Goal: Book appointment/travel/reservation

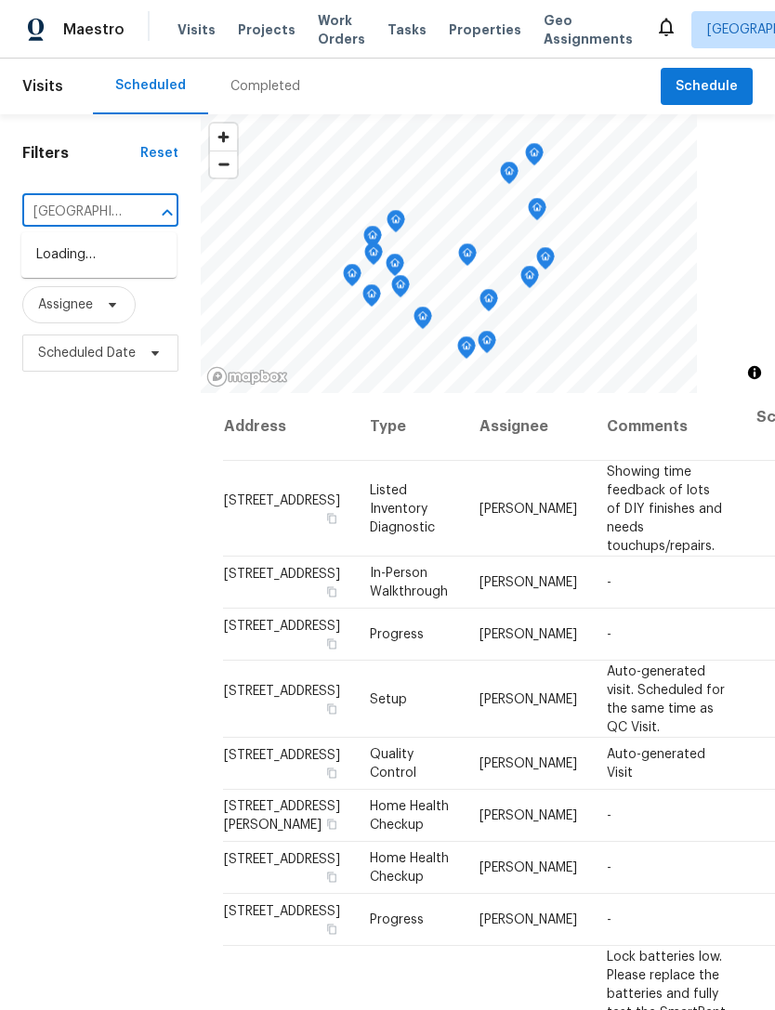
type input "colonial"
click at [57, 270] on li "[STREET_ADDRESS]" at bounding box center [98, 255] width 155 height 31
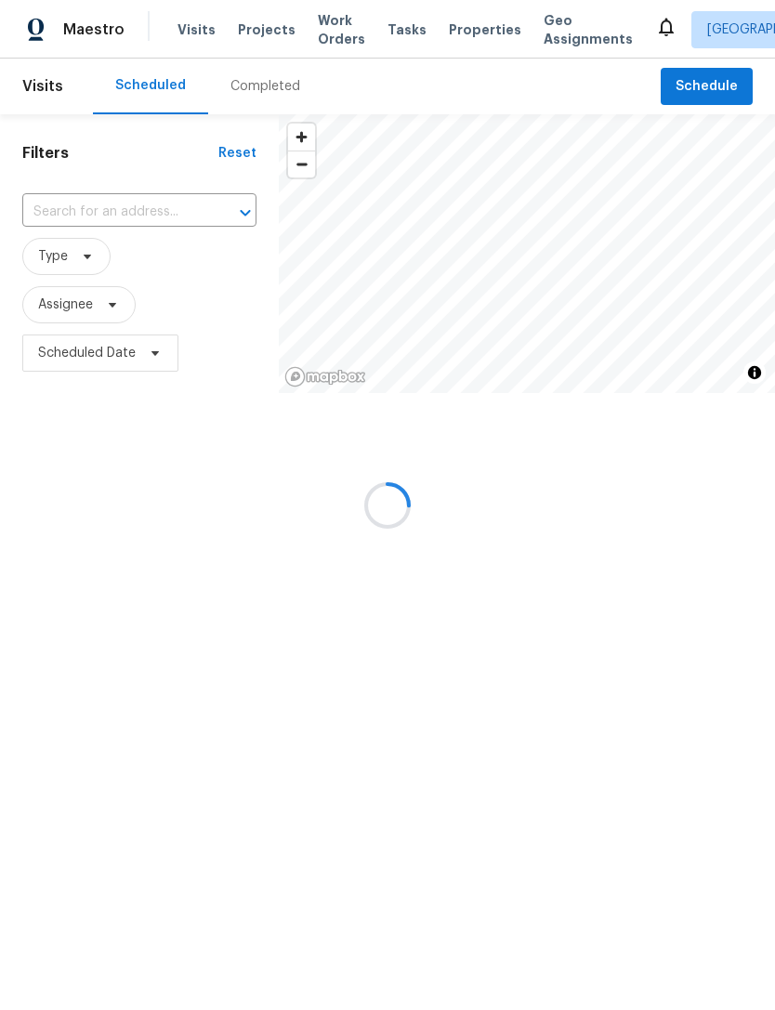
type input "[STREET_ADDRESS]"
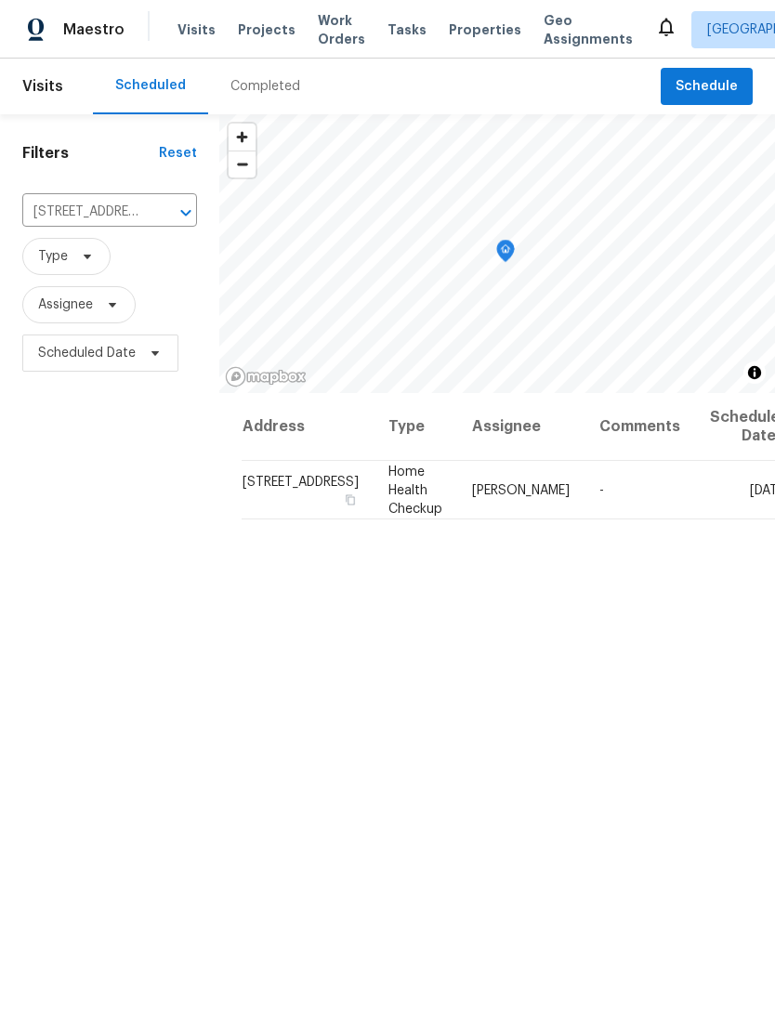
click at [152, 217] on icon "Clear" at bounding box center [161, 212] width 19 height 19
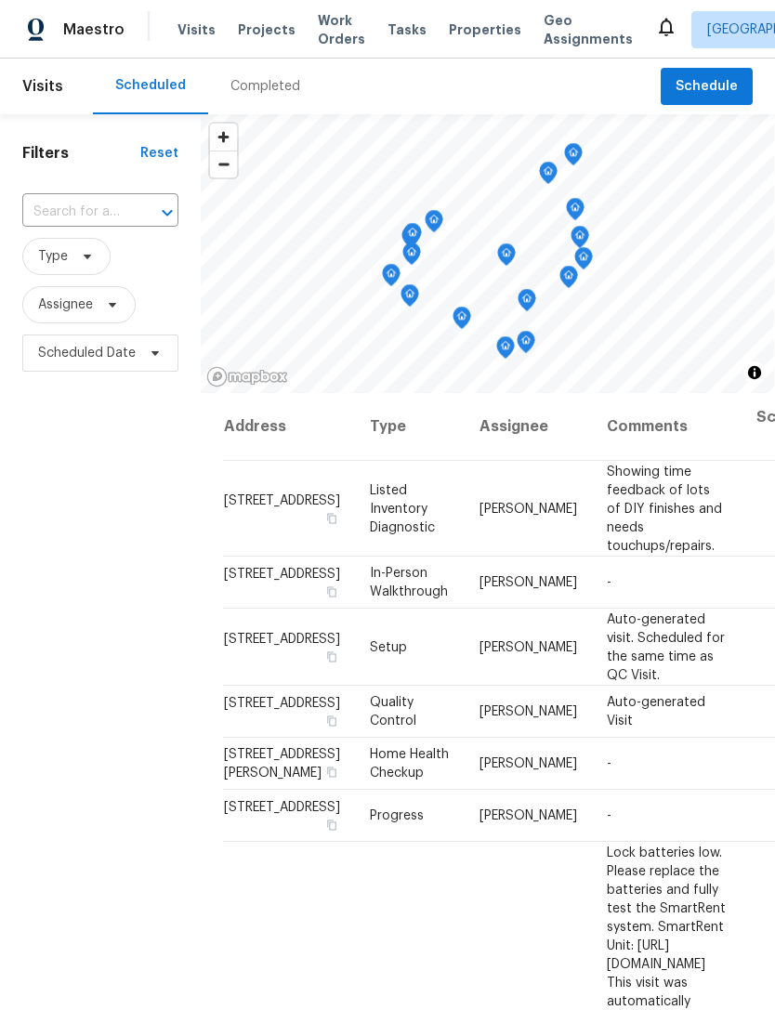
click at [66, 220] on input "text" at bounding box center [74, 212] width 104 height 29
type input "2859"
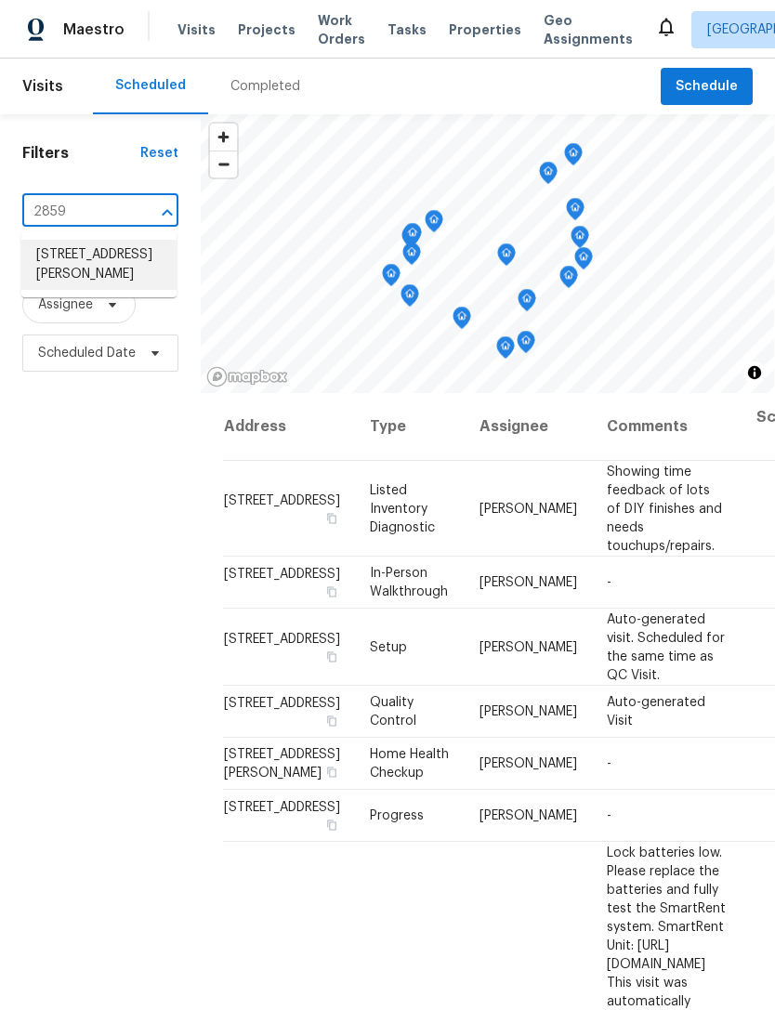
click at [66, 267] on li "[STREET_ADDRESS][PERSON_NAME]" at bounding box center [98, 265] width 155 height 50
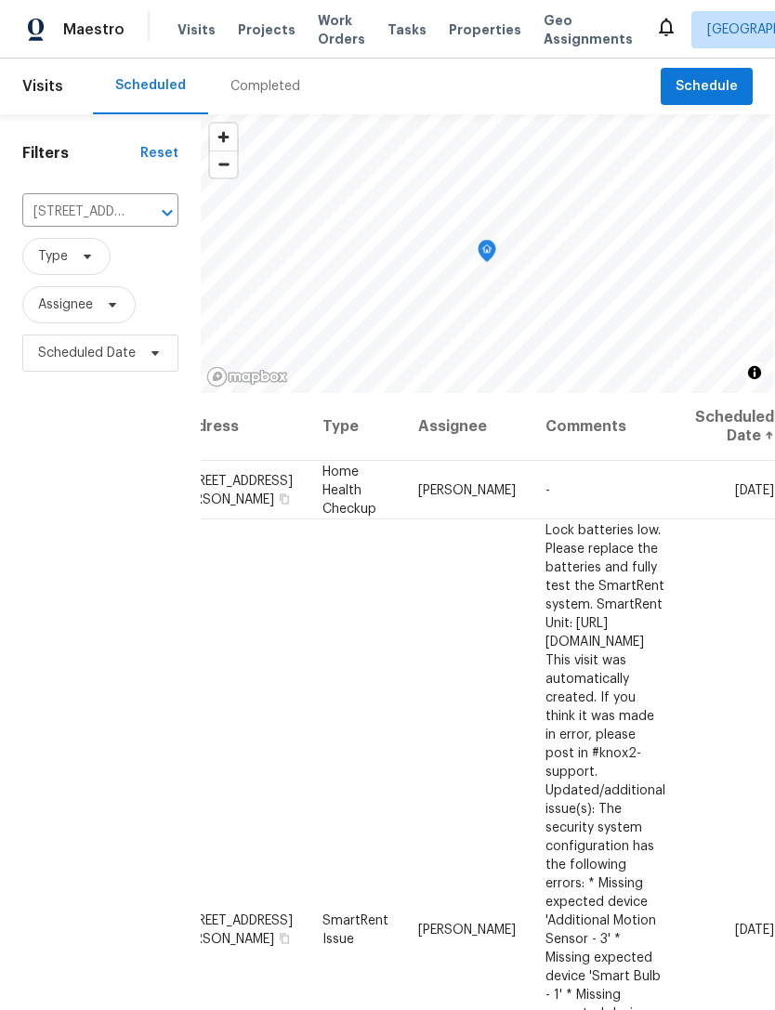
scroll to position [0, 130]
click at [0, 0] on icon at bounding box center [0, 0] width 0 height 0
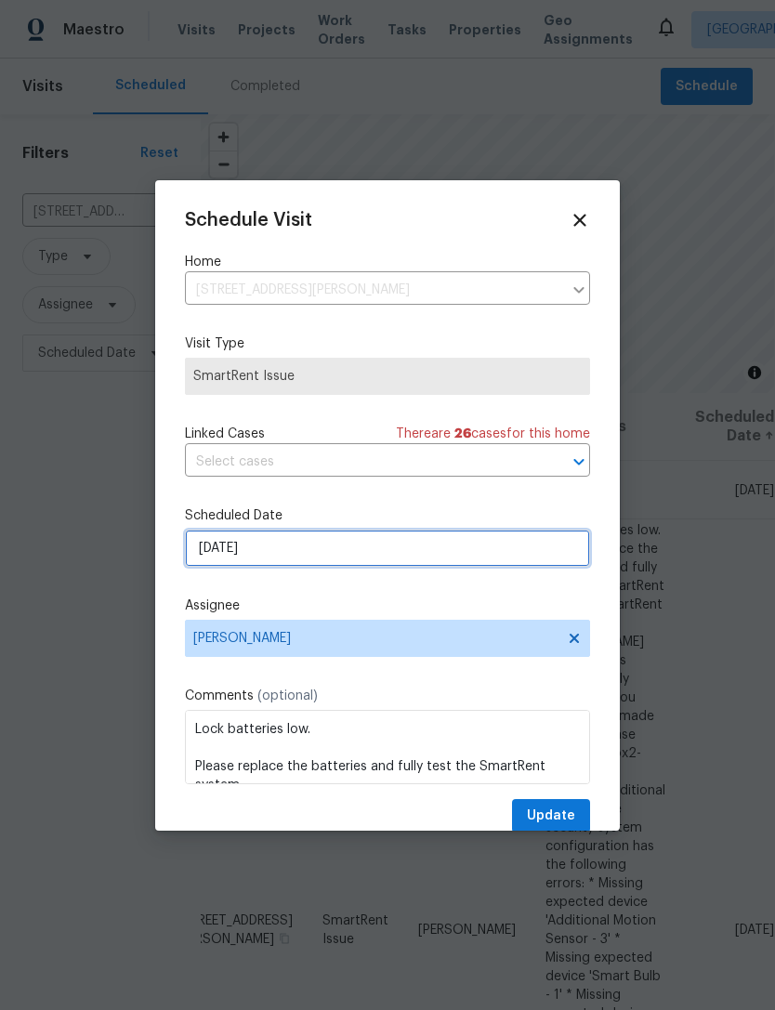
click at [211, 561] on input "[DATE]" at bounding box center [387, 547] width 405 height 37
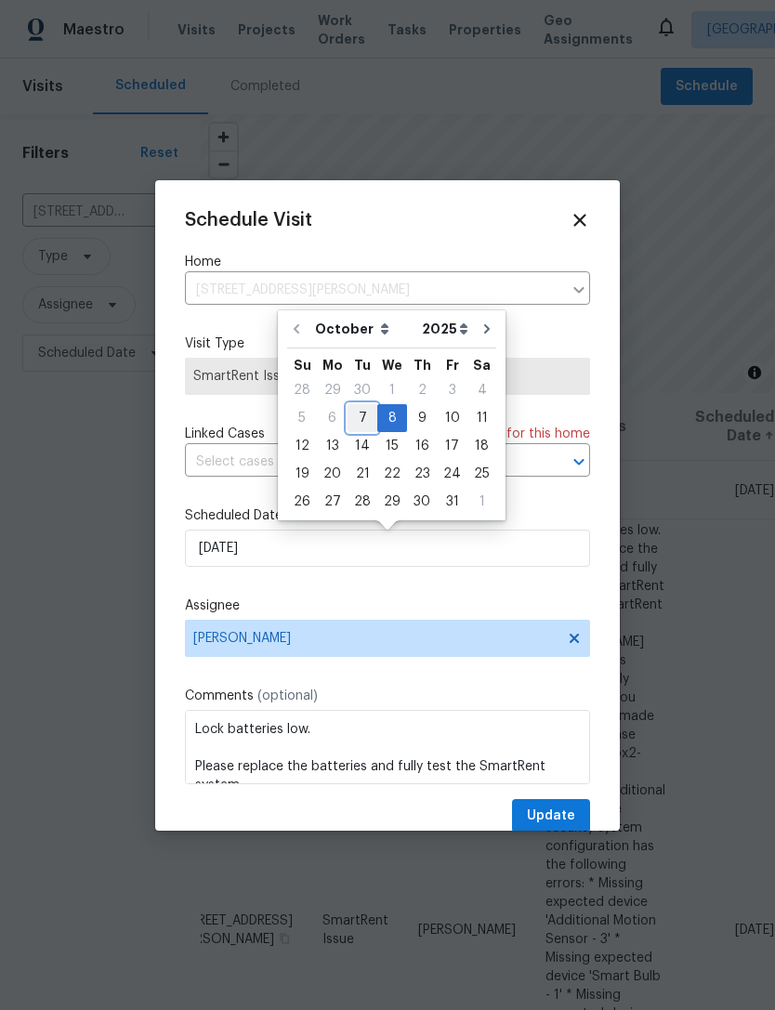
click at [351, 419] on div "7" at bounding box center [362, 418] width 30 height 26
type input "[DATE]"
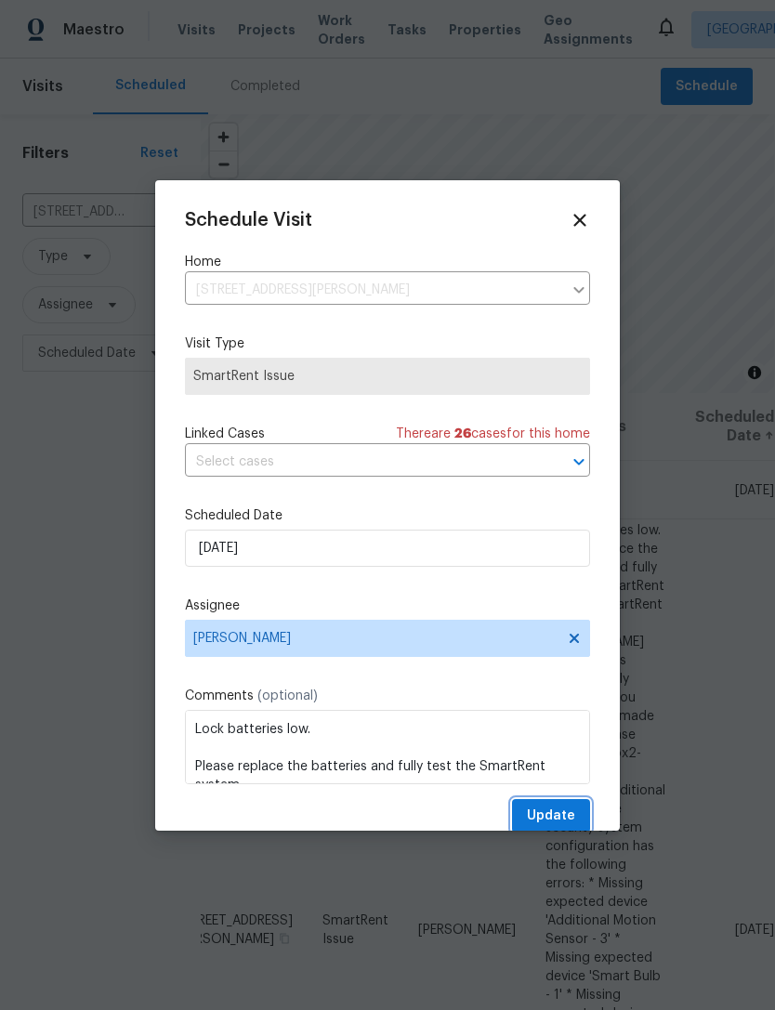
click at [574, 817] on span "Update" at bounding box center [551, 815] width 48 height 23
